Goal: Task Accomplishment & Management: Manage account settings

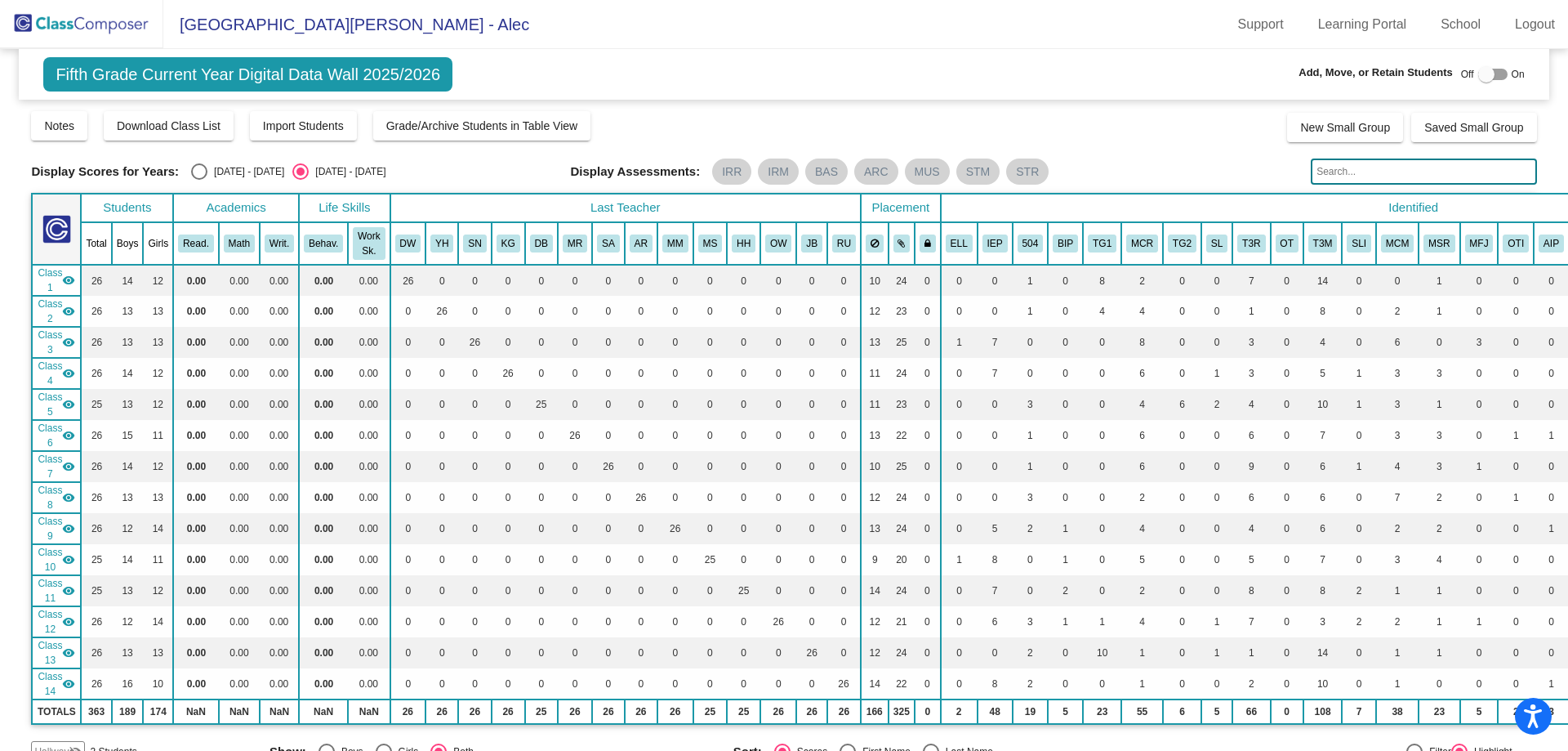
click at [199, 164] on div "Select an option" at bounding box center [199, 171] width 16 height 16
click at [199, 180] on input "[DATE] - [DATE]" at bounding box center [199, 180] width 1 height 1
radio input "true"
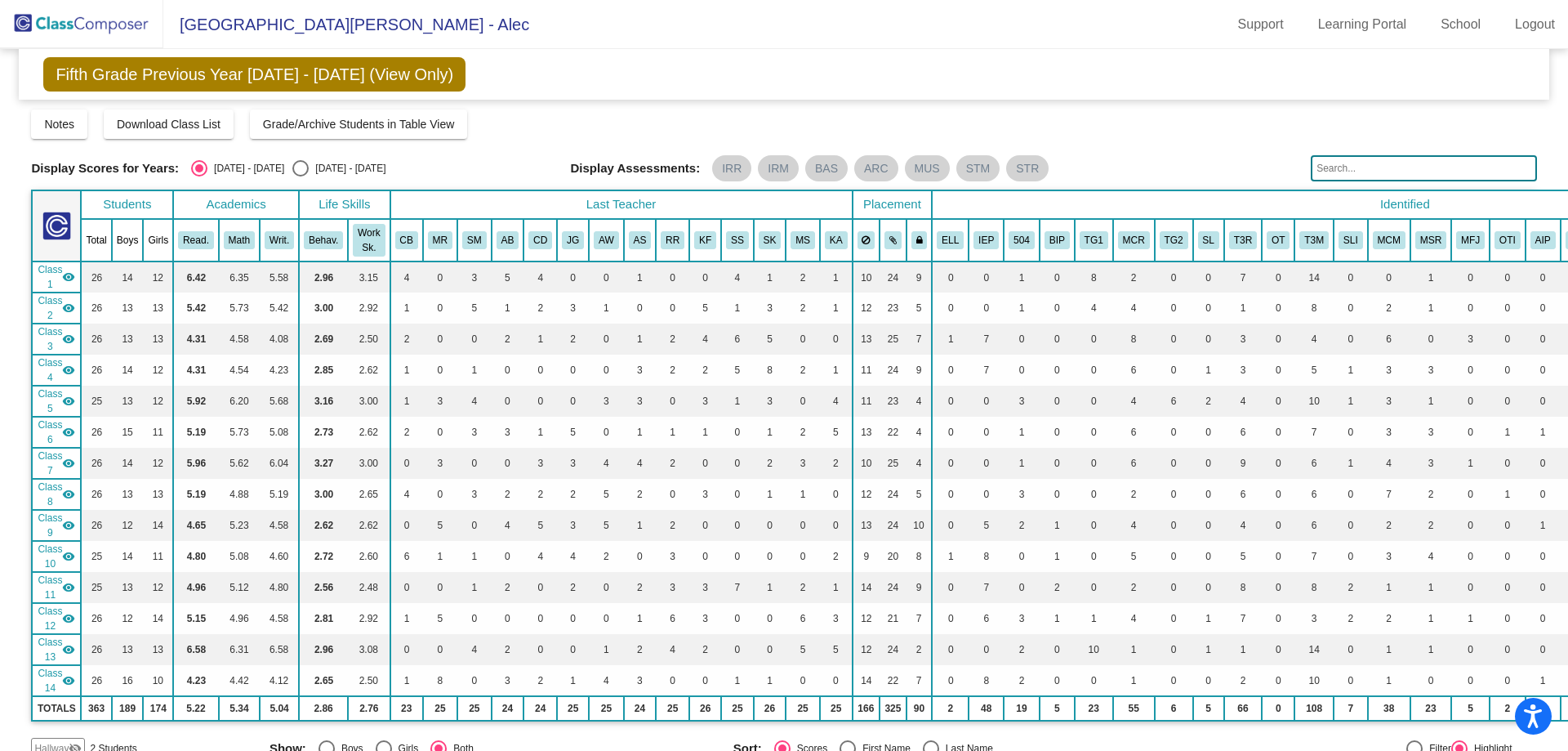
click at [292, 166] on div "Select an option" at bounding box center [300, 167] width 16 height 16
click at [300, 177] on input "[DATE] - [DATE]" at bounding box center [300, 177] width 1 height 1
radio input "true"
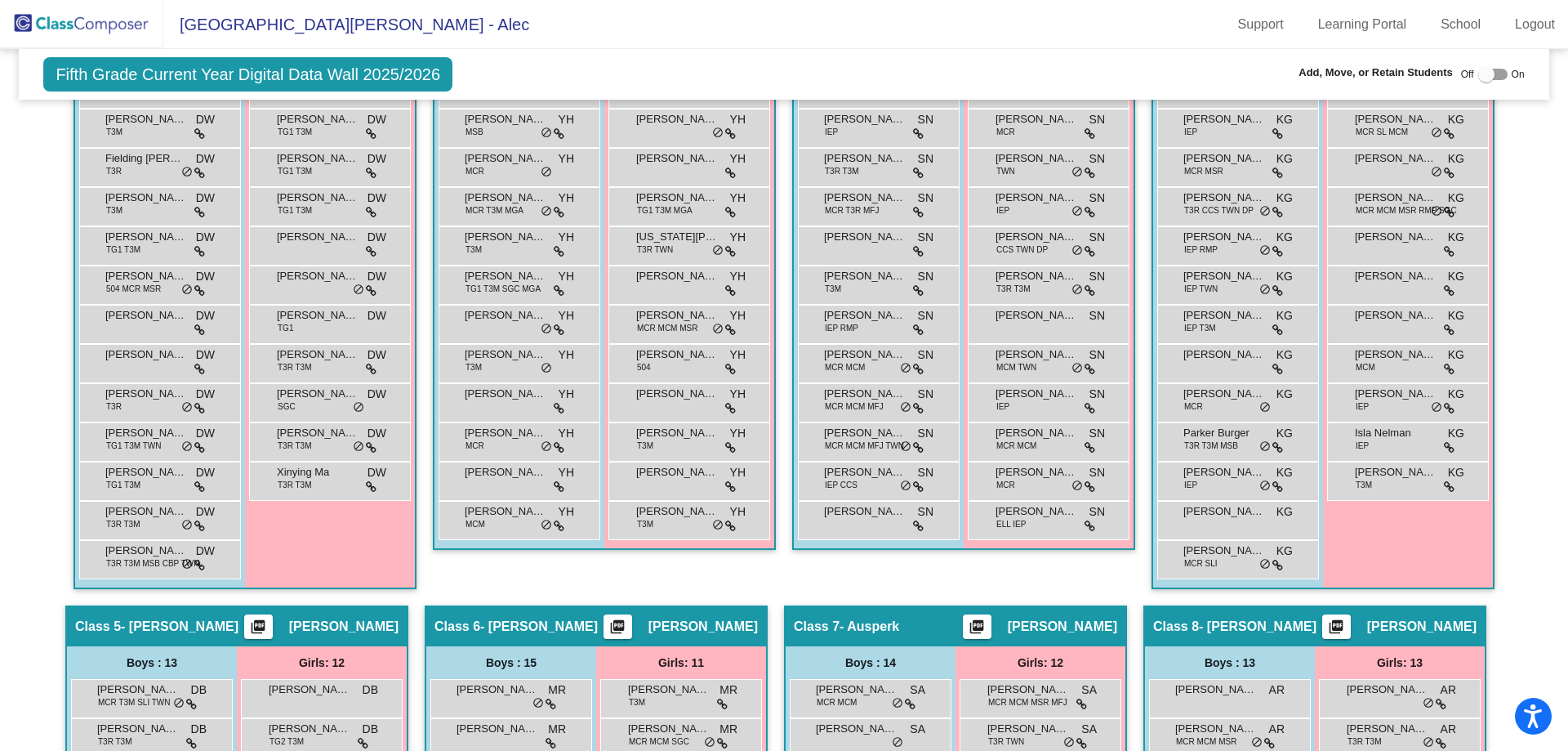
scroll to position [242, 0]
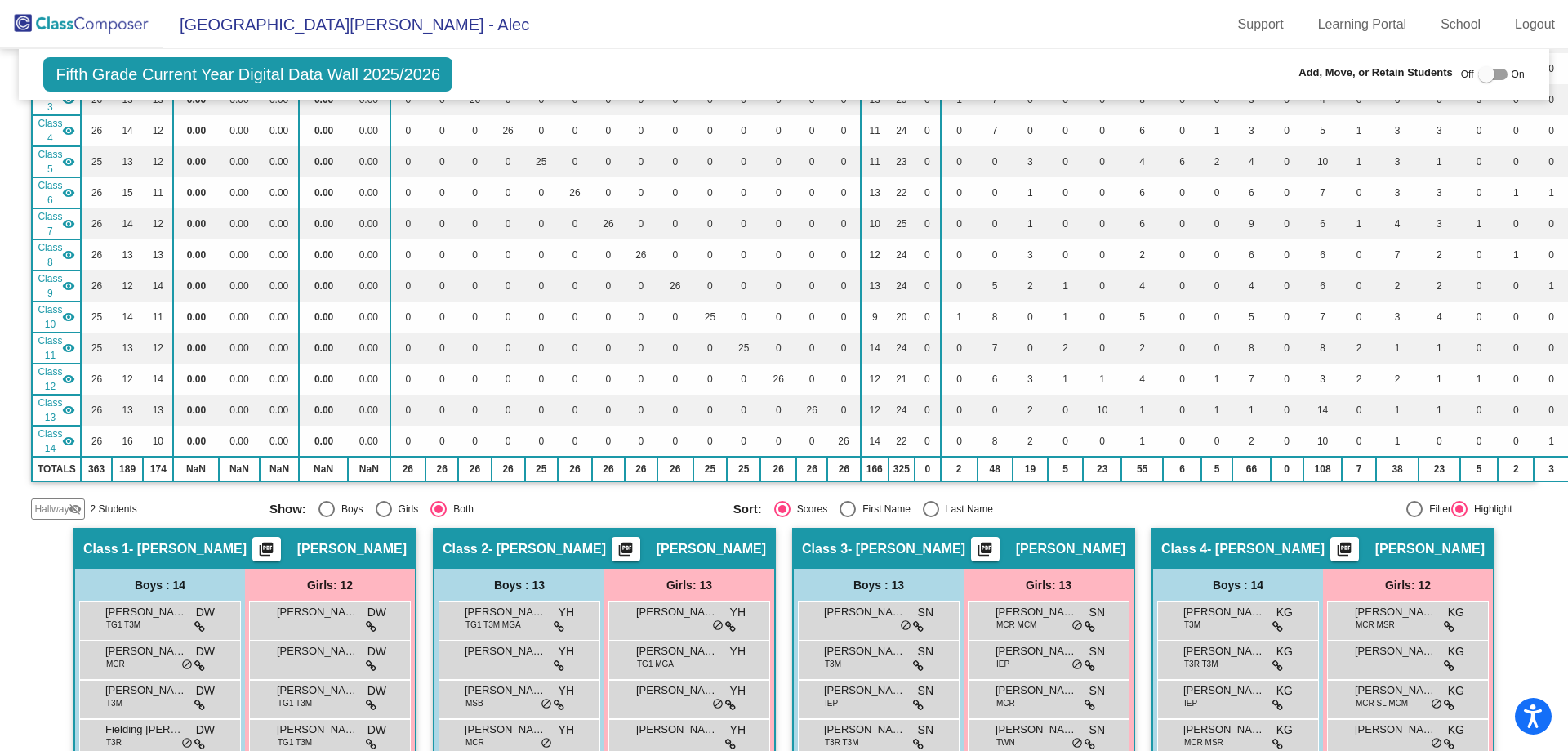
click at [75, 507] on mat-icon "visibility_off" at bounding box center [76, 509] width 13 height 13
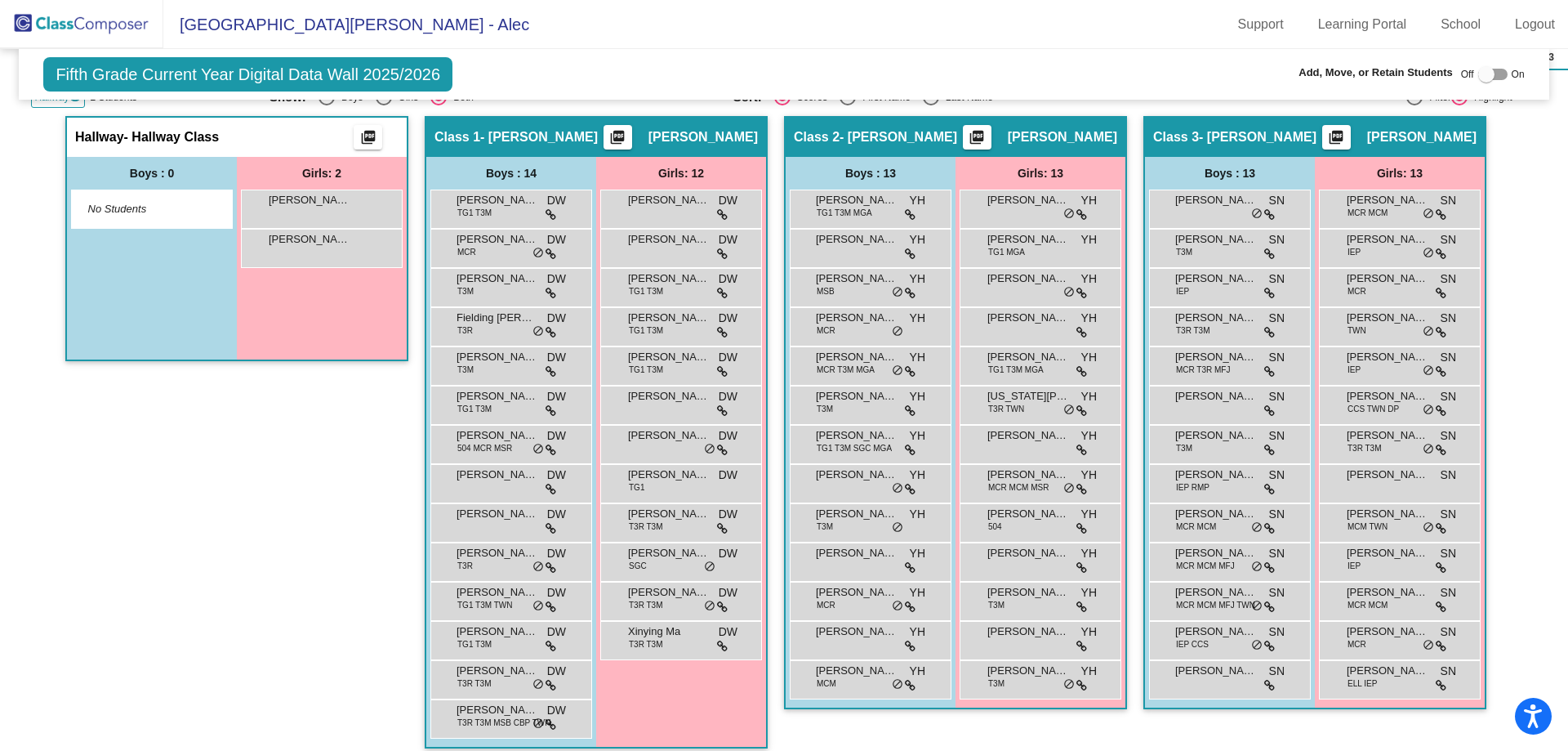
scroll to position [655, 0]
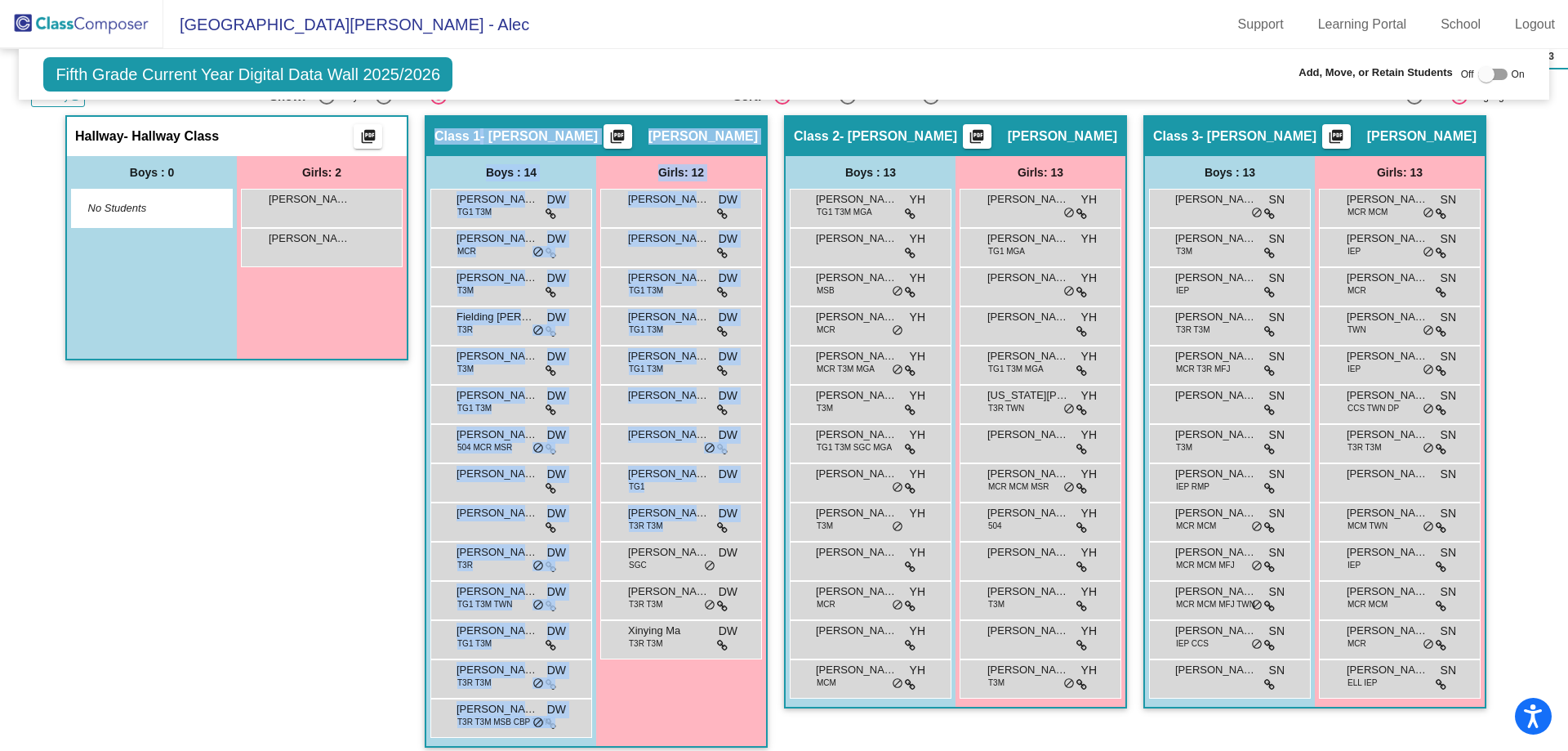
drag, startPoint x: 322, startPoint y: 242, endPoint x: 615, endPoint y: 541, distance: 418.6
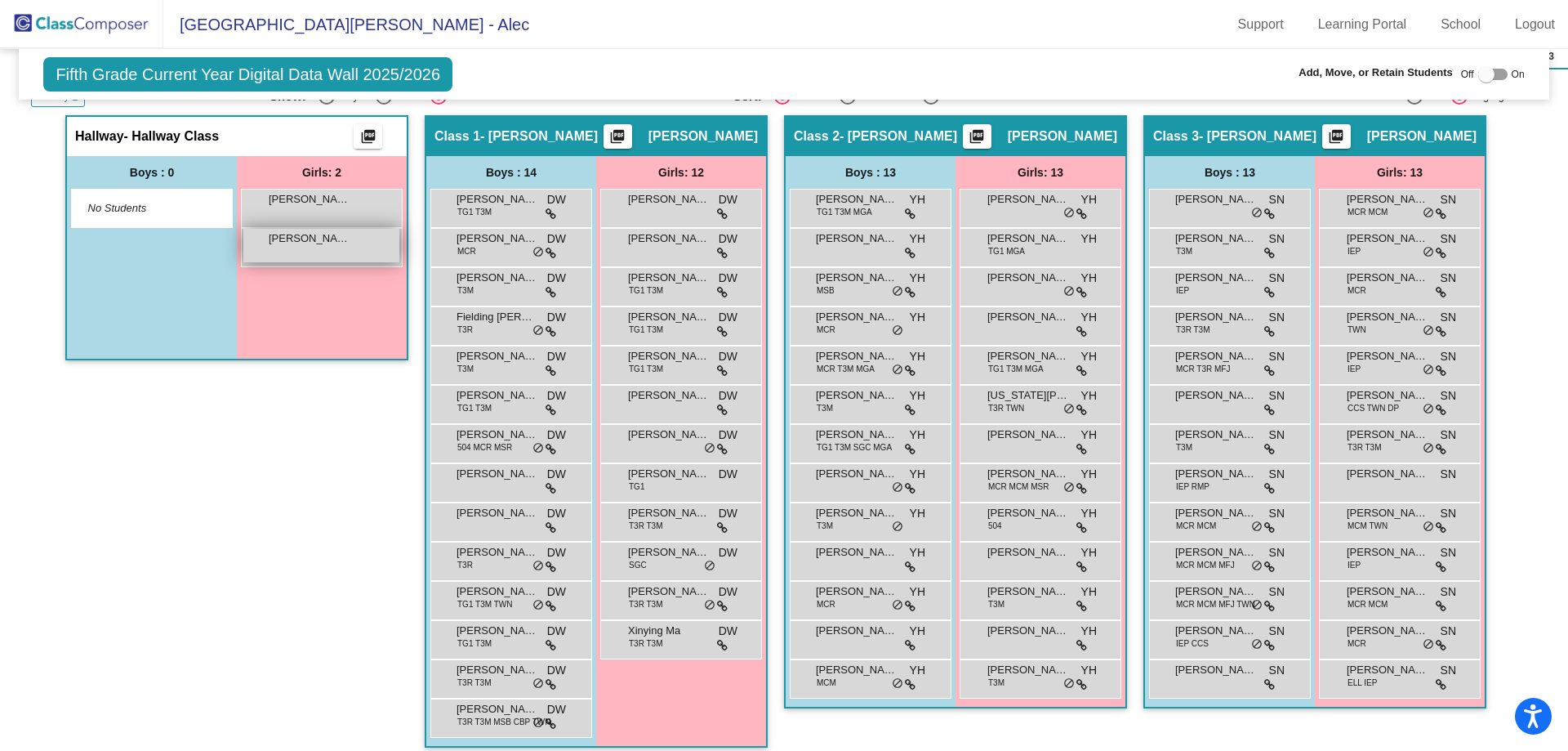
click at [319, 249] on div "[PERSON_NAME] [PERSON_NAME] [PERSON_NAME] lock do_not_disturb_alt" at bounding box center [321, 245] width 156 height 33
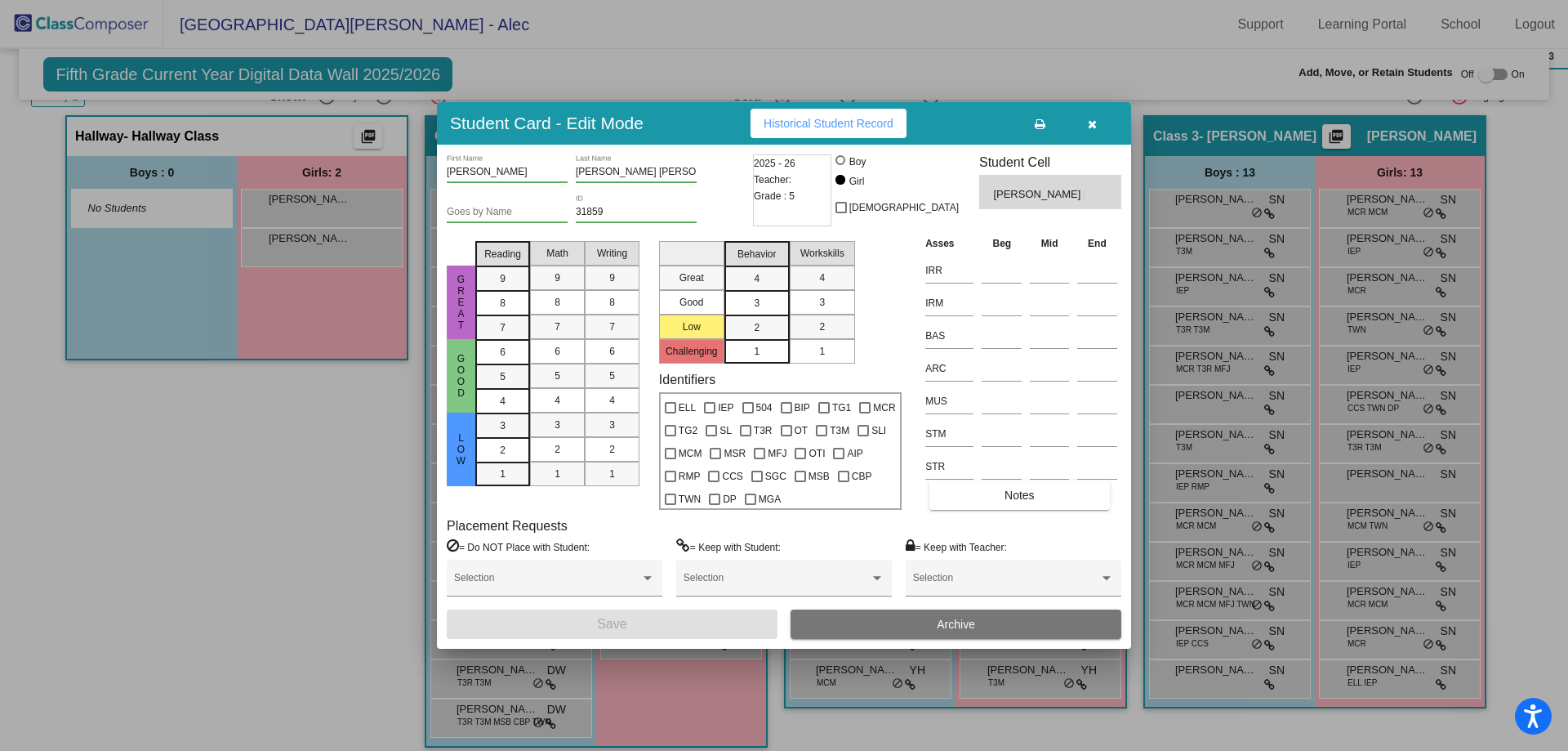
click at [1091, 120] on icon "button" at bounding box center [1091, 124] width 9 height 11
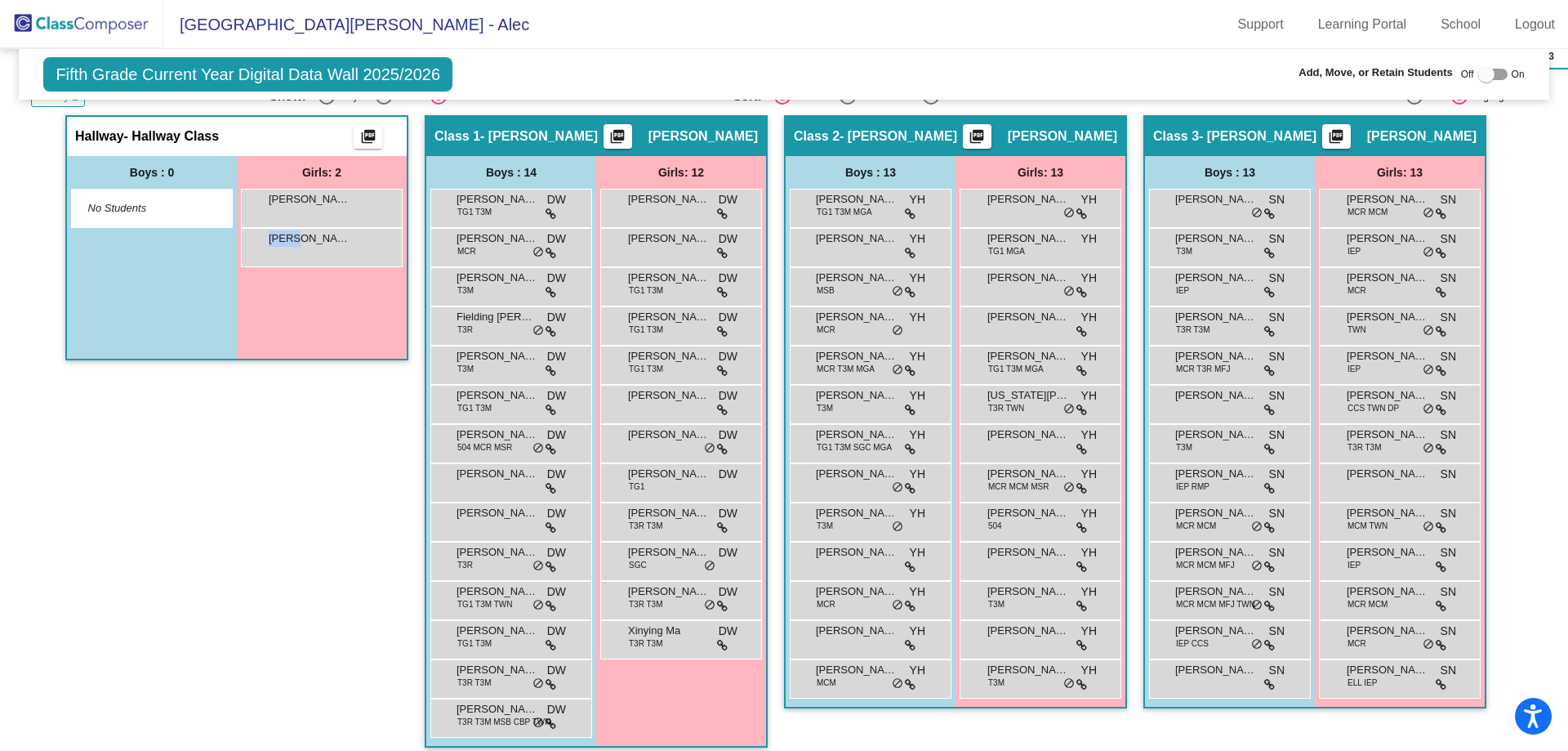
drag, startPoint x: 291, startPoint y: 242, endPoint x: 300, endPoint y: 319, distance: 77.5
click at [300, 319] on div "Girls: 2 [PERSON_NAME] Arch lock do_not_disturb_alt [PERSON_NAME] [PERSON_NAME]…" at bounding box center [322, 257] width 170 height 202
drag, startPoint x: 336, startPoint y: 242, endPoint x: 339, endPoint y: 319, distance: 77.1
click at [339, 319] on div "Girls: 2 [PERSON_NAME] Arch lock do_not_disturb_alt [PERSON_NAME] [PERSON_NAME]…" at bounding box center [322, 257] width 170 height 202
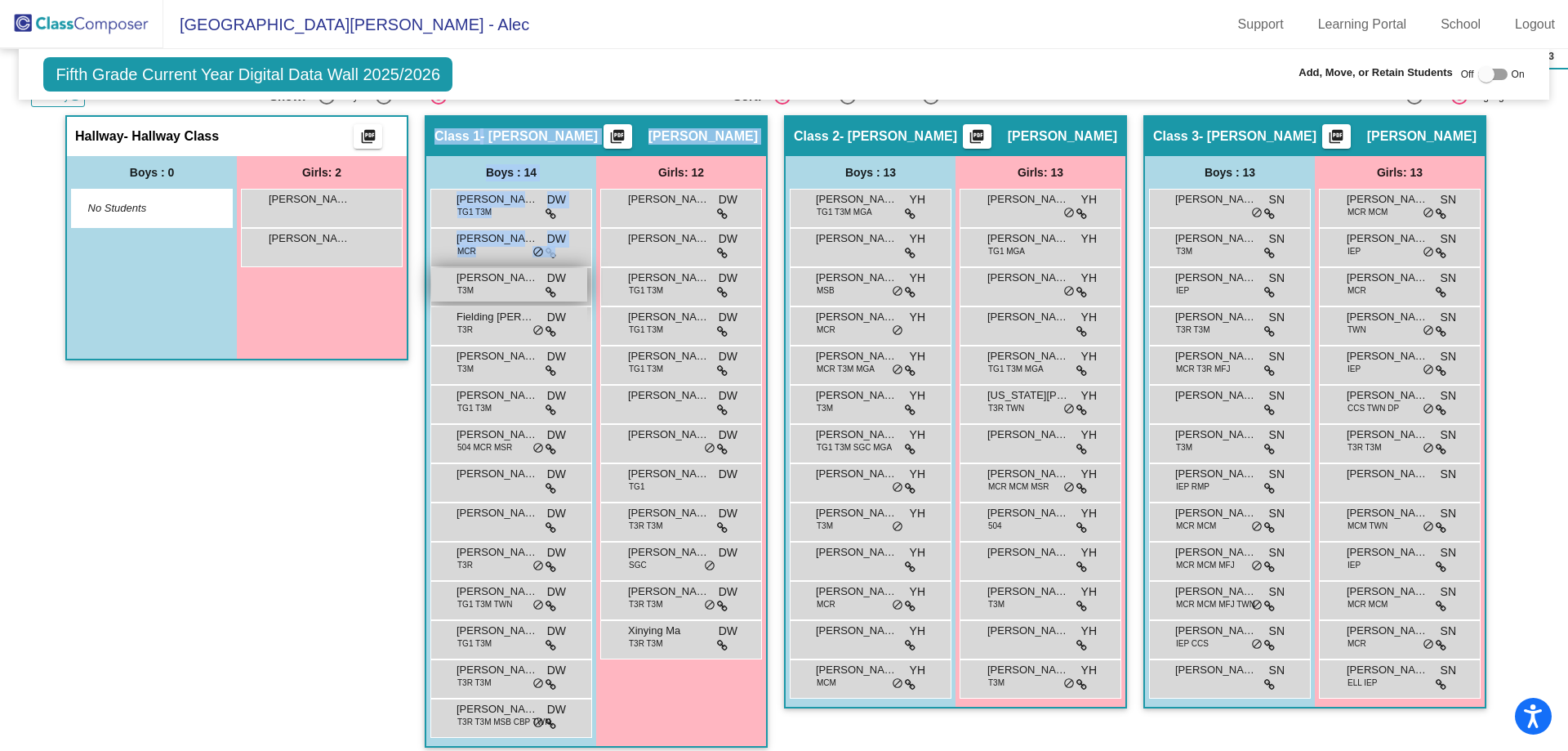
drag, startPoint x: 340, startPoint y: 236, endPoint x: 579, endPoint y: 277, distance: 242.5
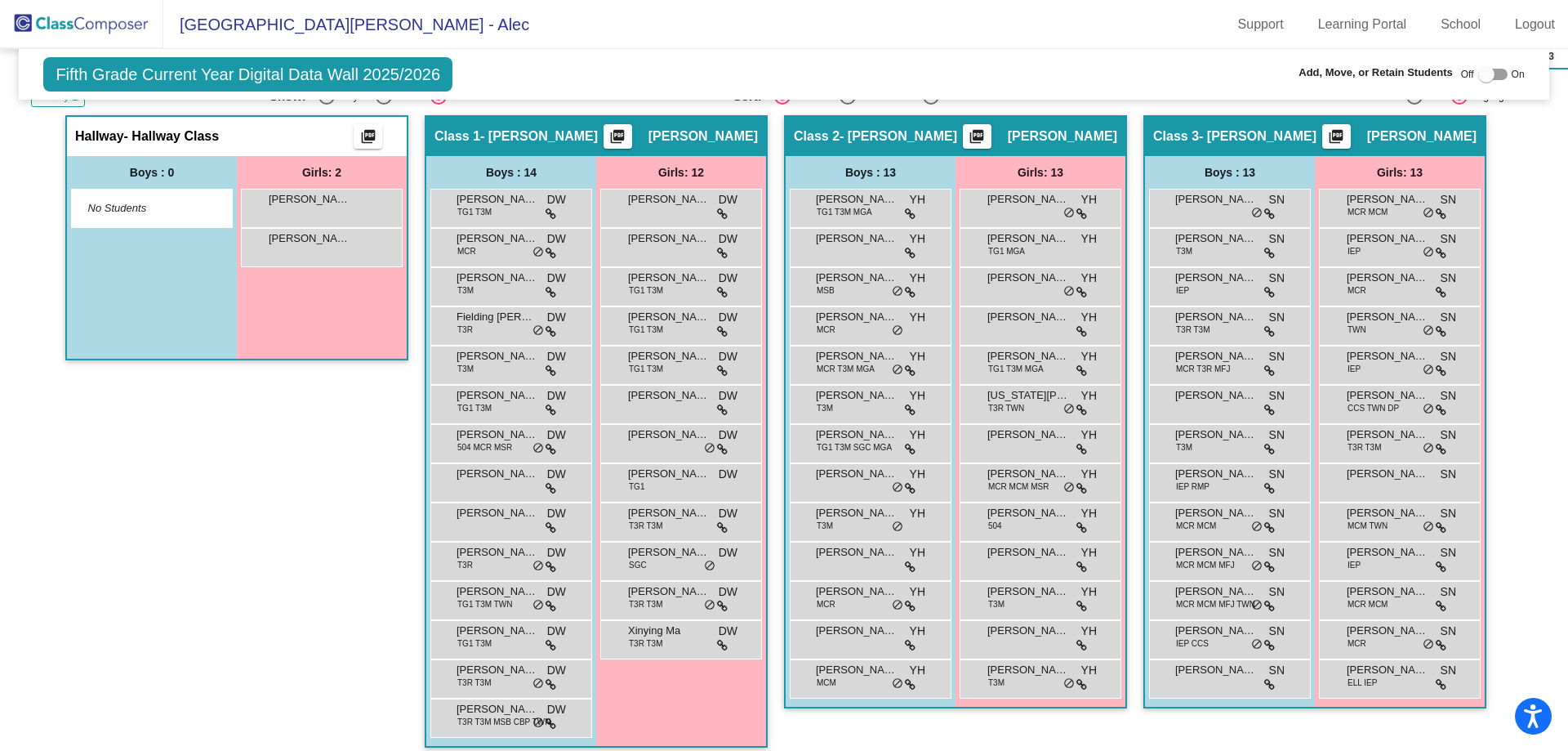
click at [135, 449] on div "Hallway - Hallway Class picture_as_pdf Add Student First Name Last Name Student…" at bounding box center [236, 440] width 343 height 649
click at [1486, 76] on div at bounding box center [1492, 75] width 29 height 11
checkbox input "true"
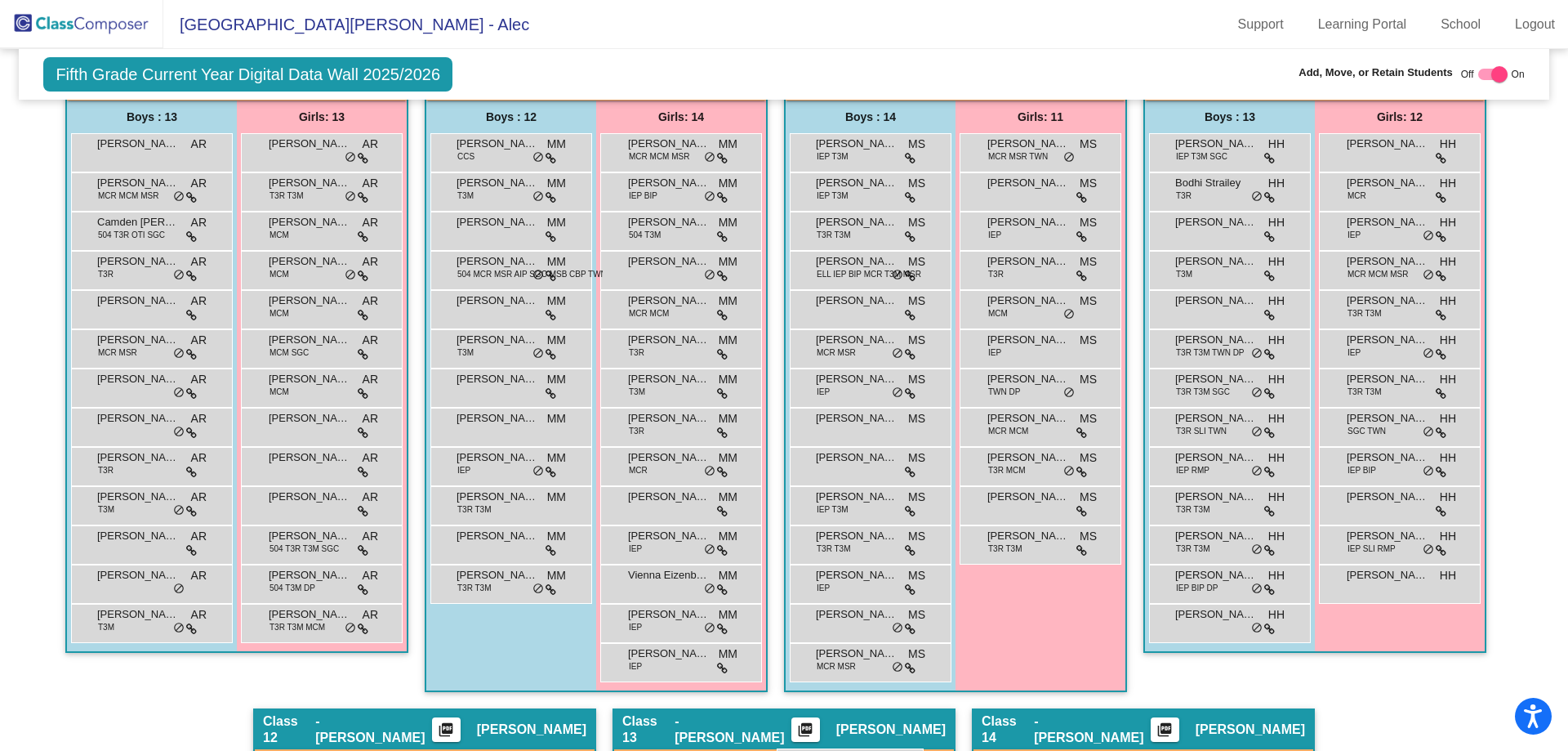
scroll to position [2157, 0]
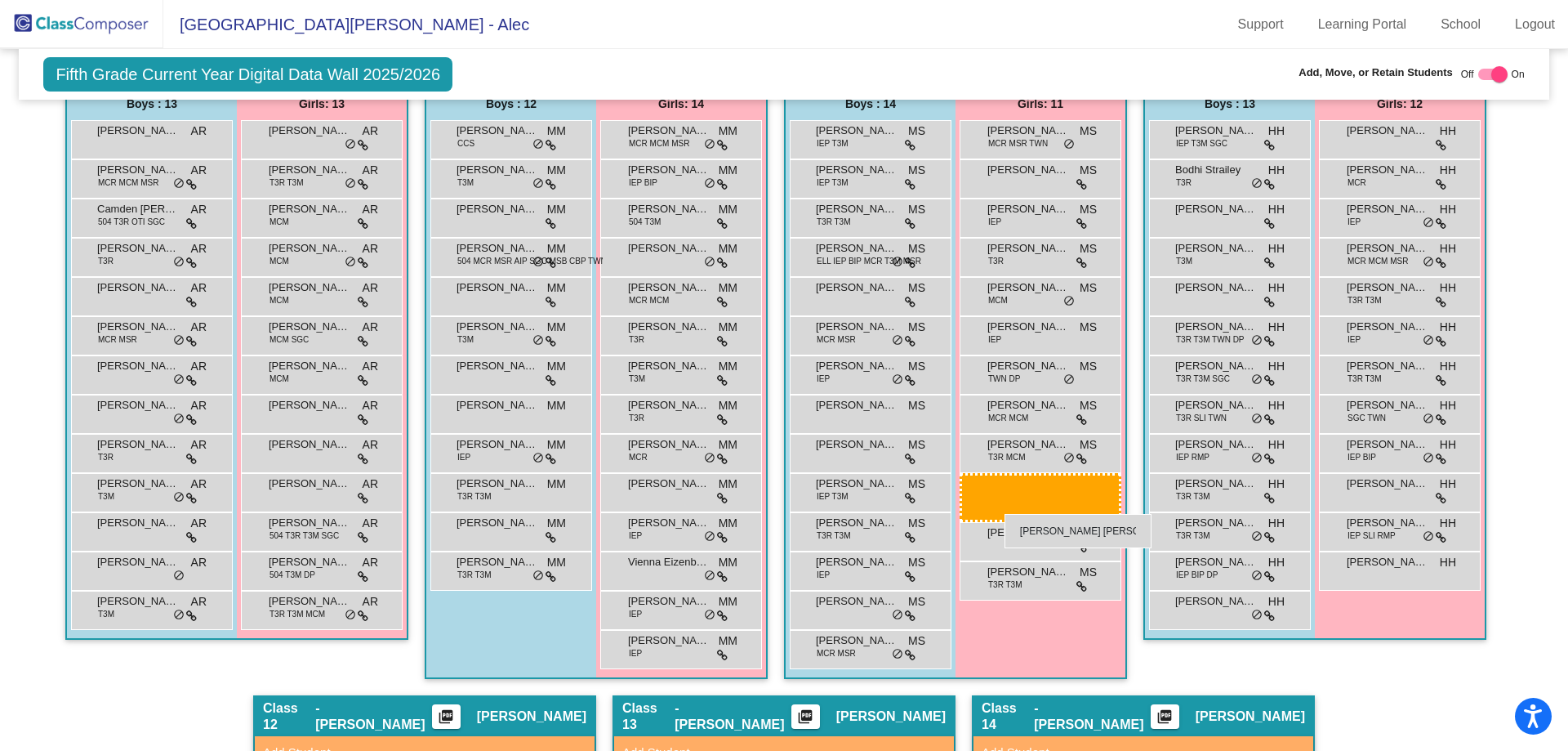
drag, startPoint x: 320, startPoint y: 279, endPoint x: 1004, endPoint y: 514, distance: 723.2
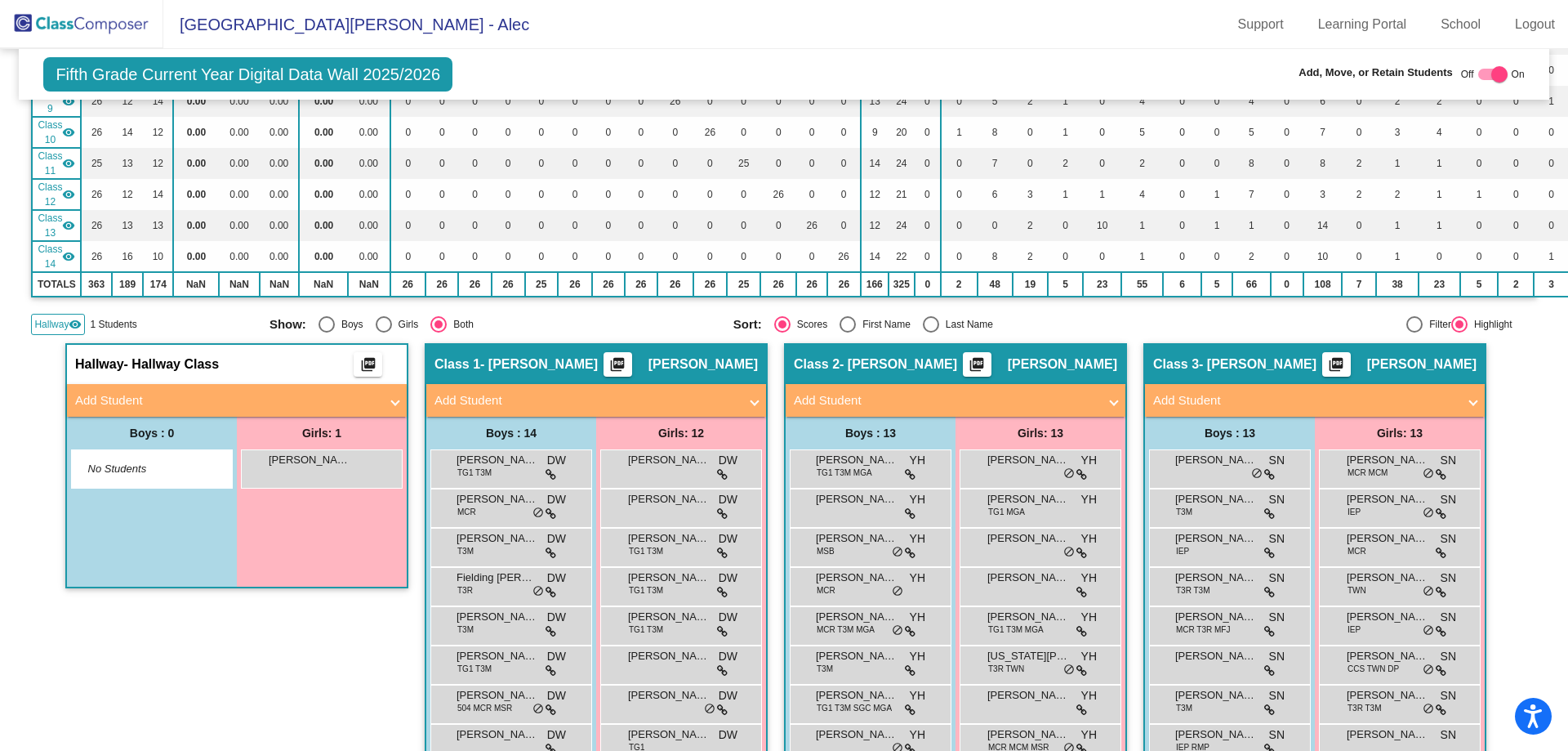
scroll to position [0, 0]
